Goal: Task Accomplishment & Management: Use online tool/utility

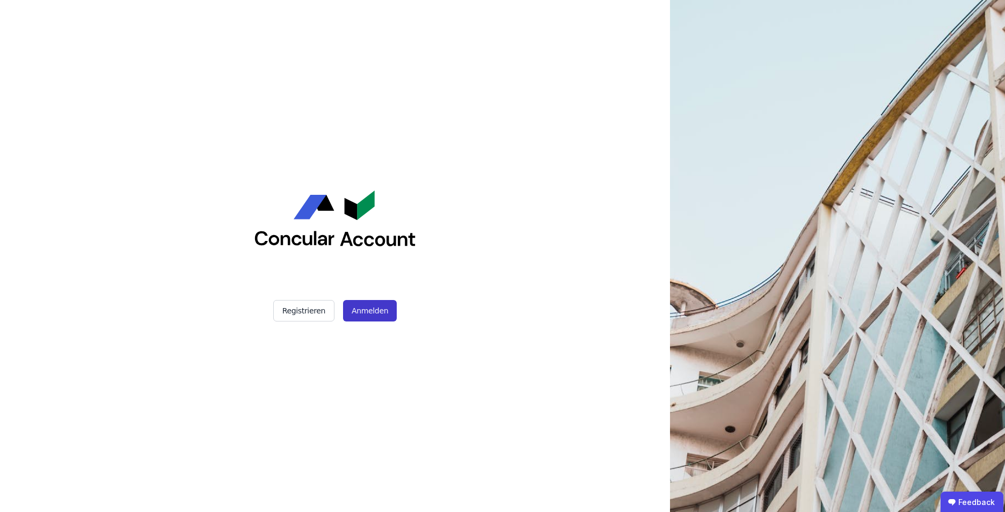
click at [365, 309] on button "Anmelden" at bounding box center [370, 310] width 54 height 21
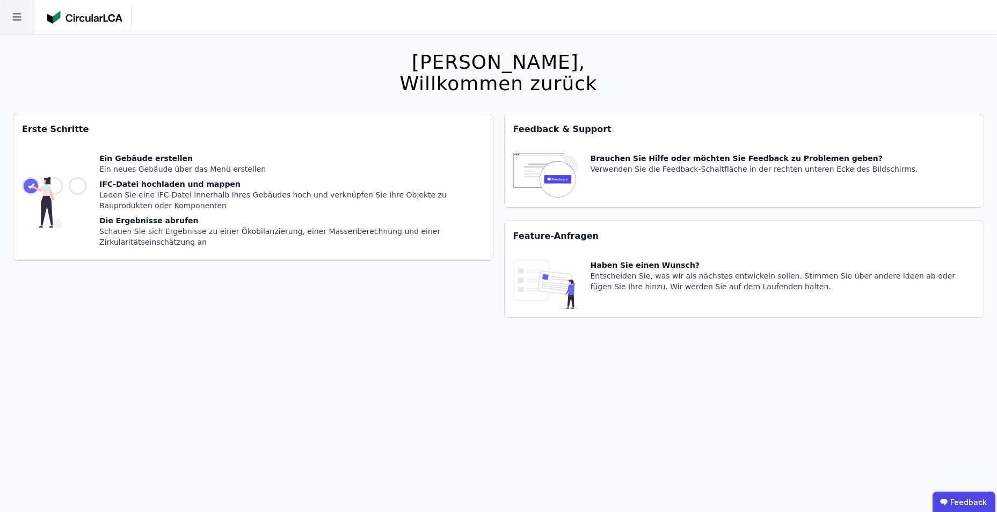
click at [10, 20] on icon at bounding box center [17, 17] width 34 height 34
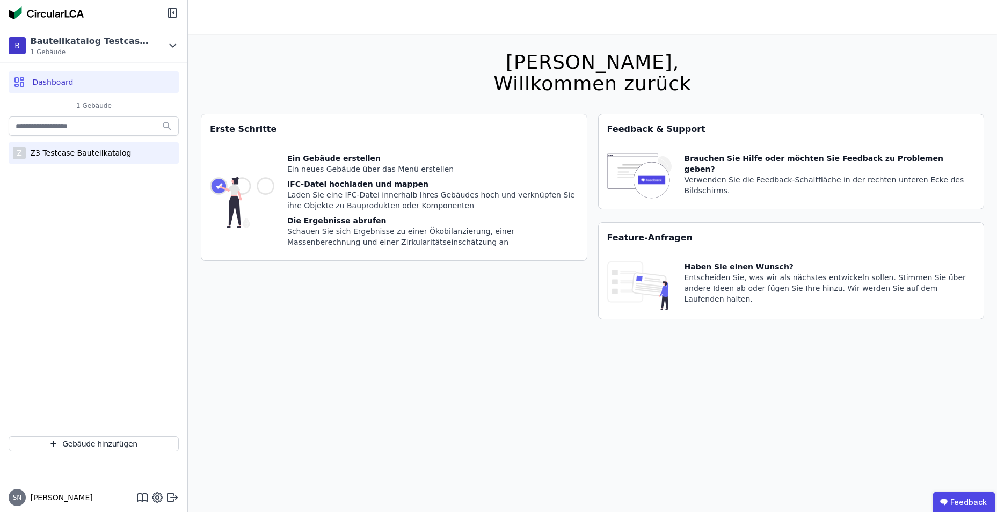
click at [63, 161] on div "Z Z3 Testcase Bauteilkatalog" at bounding box center [94, 152] width 170 height 21
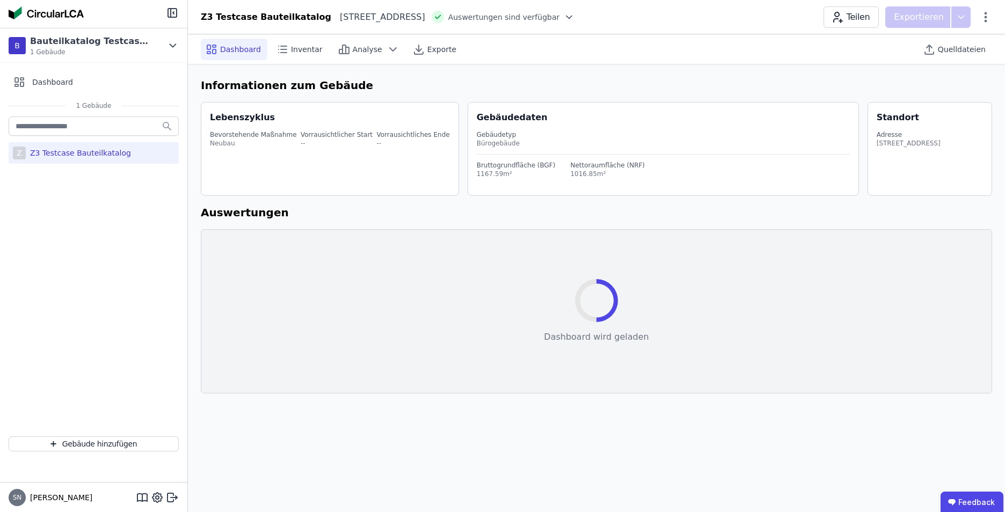
select select "*"
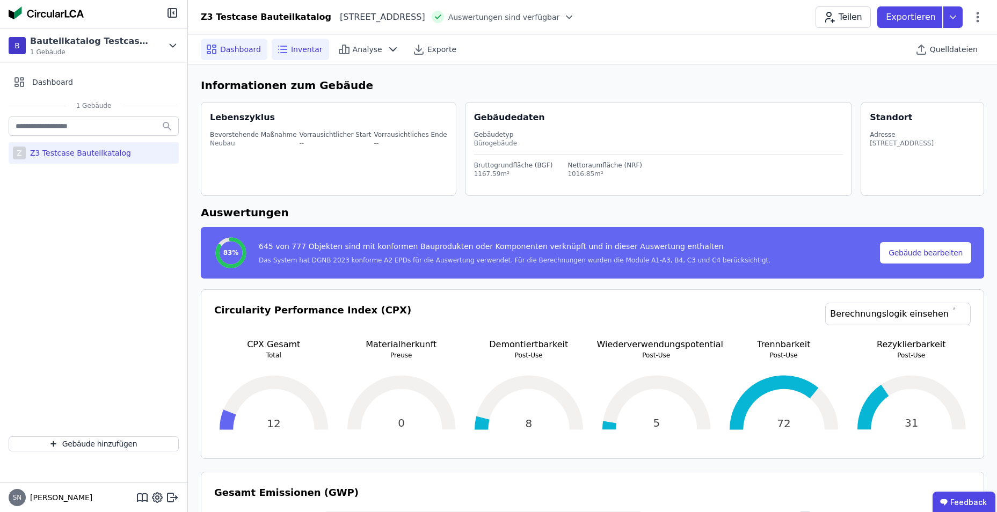
click at [291, 49] on span "Inventar" at bounding box center [307, 49] width 32 height 11
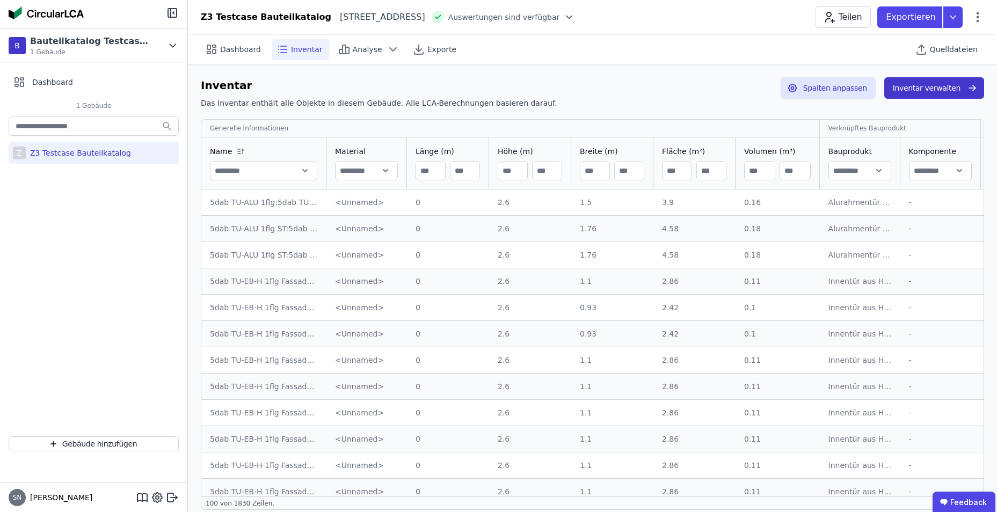
click at [921, 88] on button "Inventar verwalten" at bounding box center [934, 87] width 100 height 21
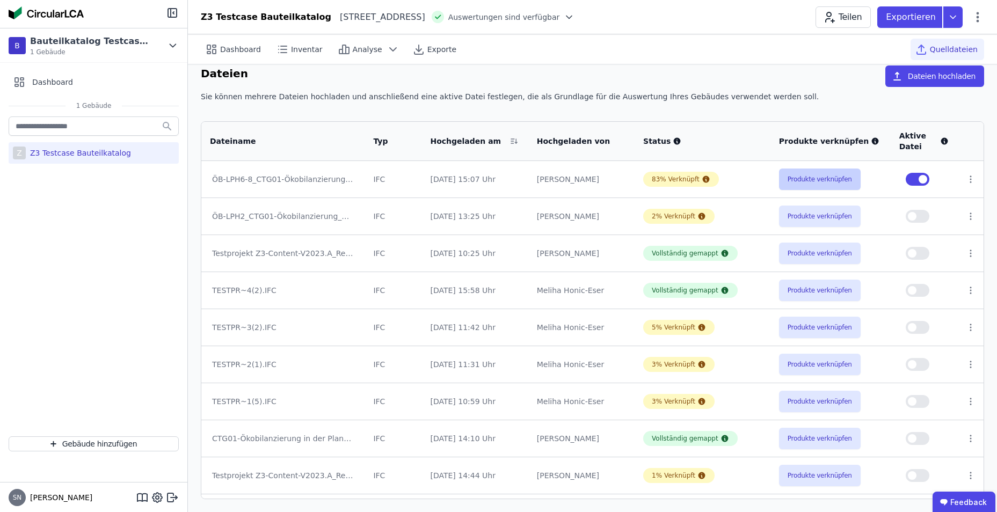
click at [795, 177] on button "Produkte verknüpfen" at bounding box center [820, 179] width 82 height 21
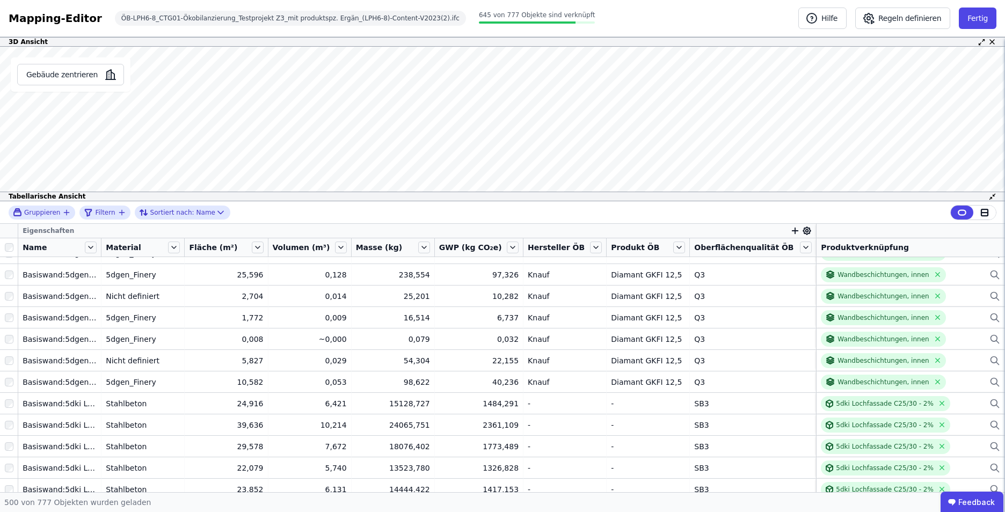
scroll to position [10129, 0]
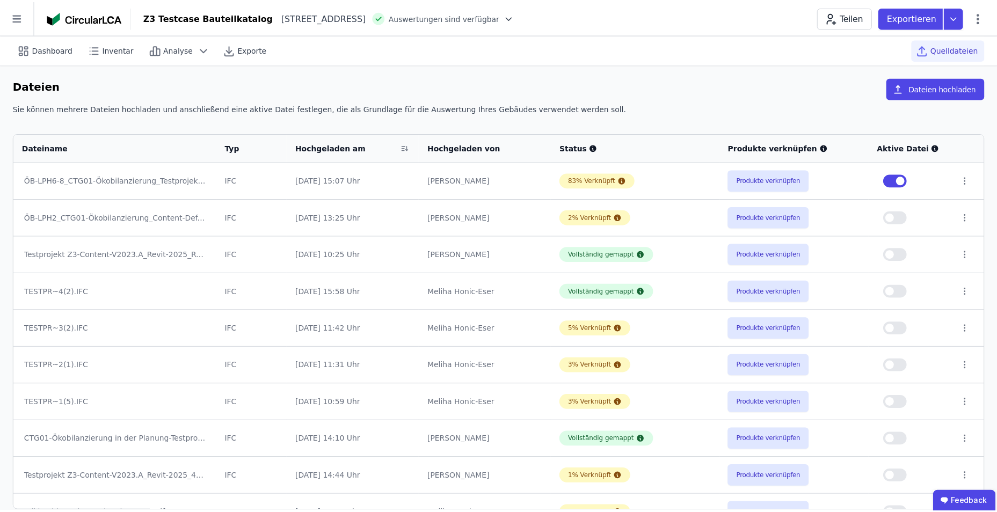
scroll to position [12, 0]
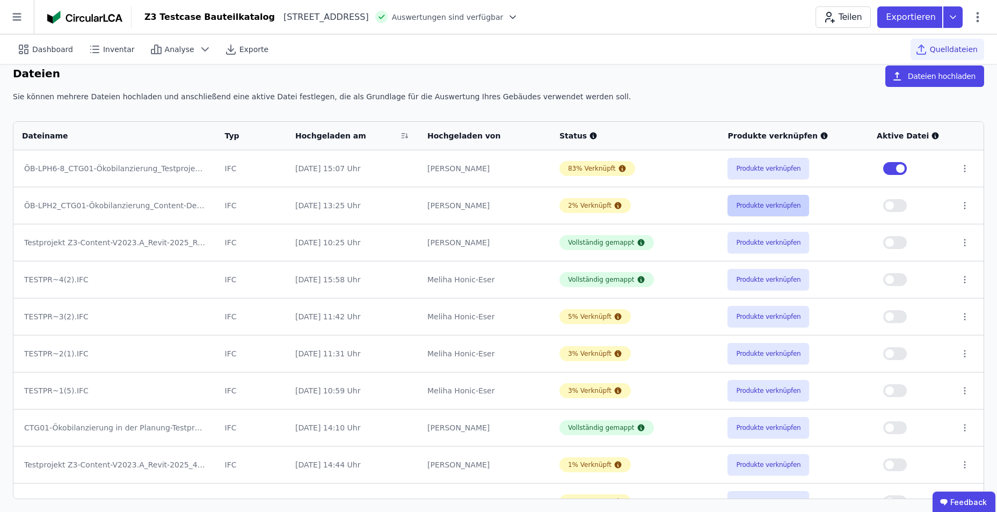
click at [778, 207] on button "Produkte verknüpfen" at bounding box center [769, 205] width 82 height 21
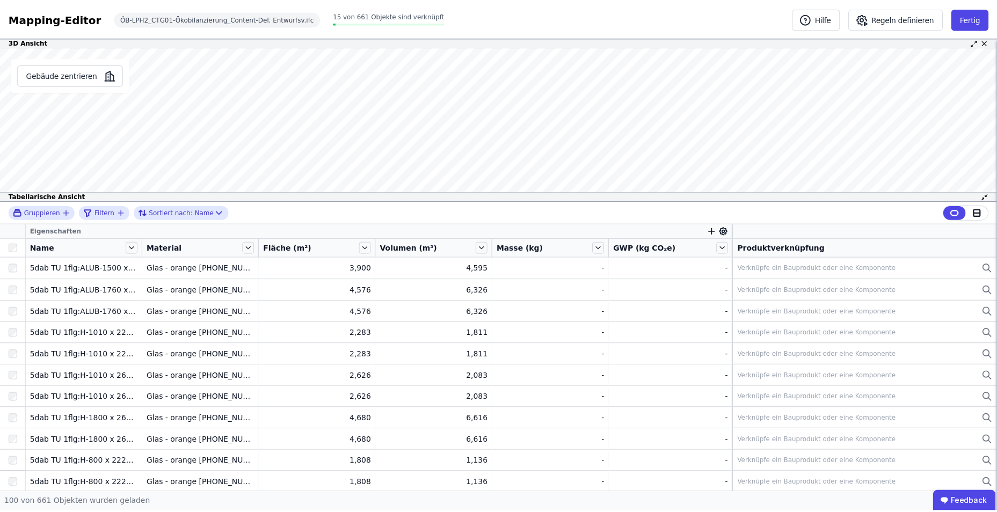
scroll to position [12, 0]
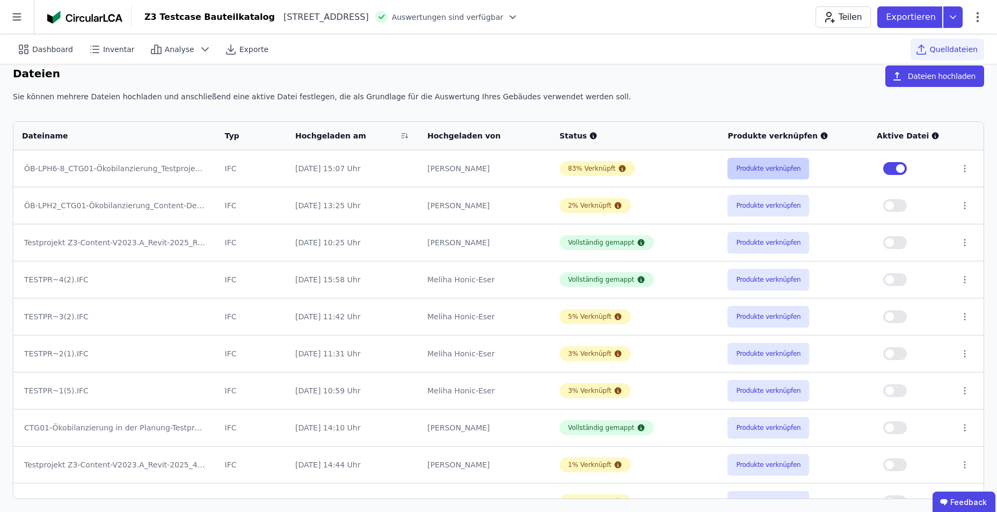
click at [764, 165] on button "Produkte verknüpfen" at bounding box center [769, 168] width 82 height 21
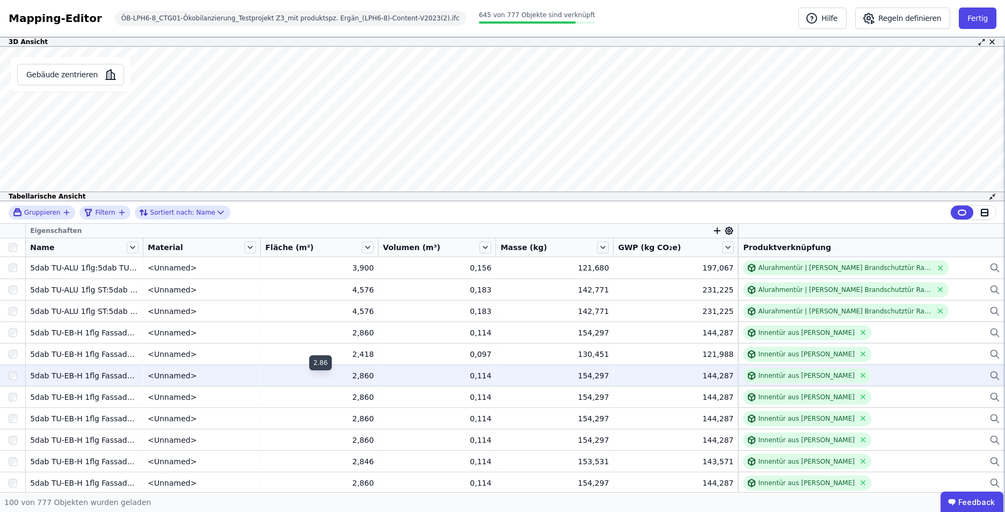
click at [307, 375] on div "2,860" at bounding box center [319, 376] width 108 height 11
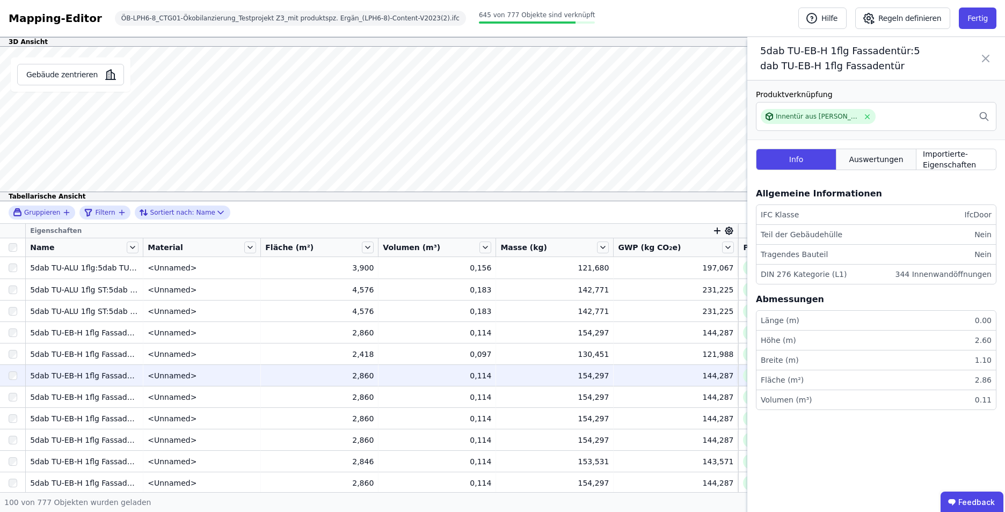
click at [881, 162] on span "Auswertungen" at bounding box center [876, 159] width 54 height 11
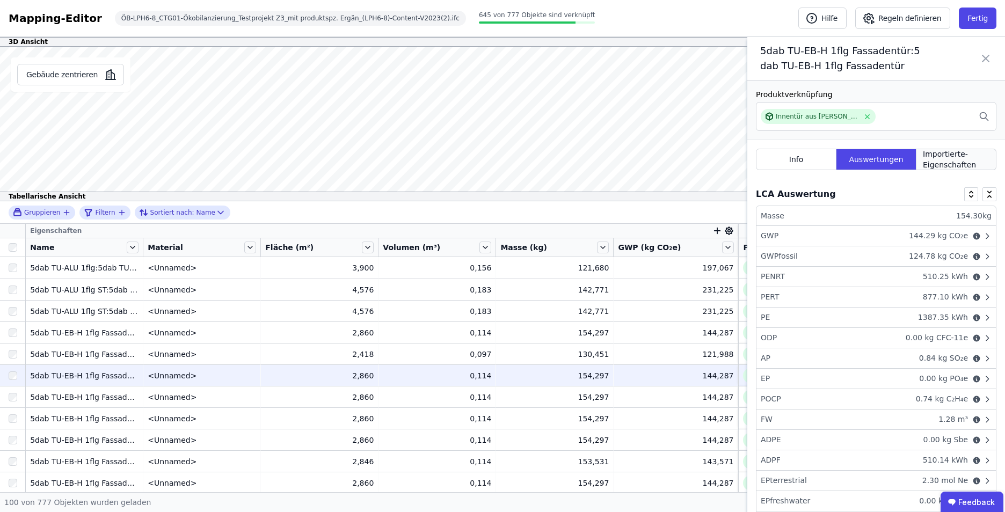
click at [945, 157] on span "Importierte-Eigenschaften" at bounding box center [956, 159] width 67 height 21
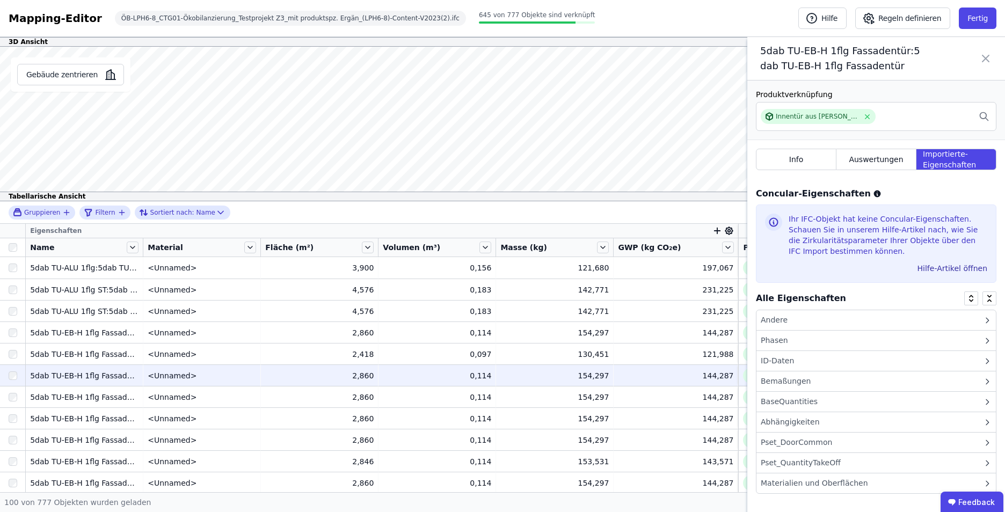
click at [828, 362] on div "ID-Daten" at bounding box center [876, 361] width 239 height 20
click at [983, 61] on icon at bounding box center [985, 58] width 13 height 30
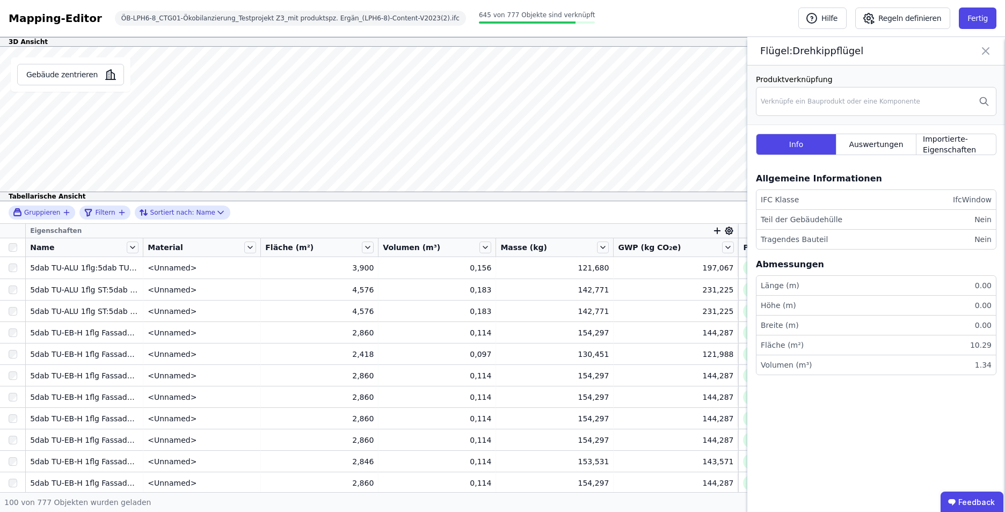
click at [811, 127] on div "Gebäude zentrieren Flügel:Drehkippflügel Produktverknüpfung Verknüpfe ein Baupr…" at bounding box center [502, 124] width 1005 height 155
